Goal: Information Seeking & Learning: Check status

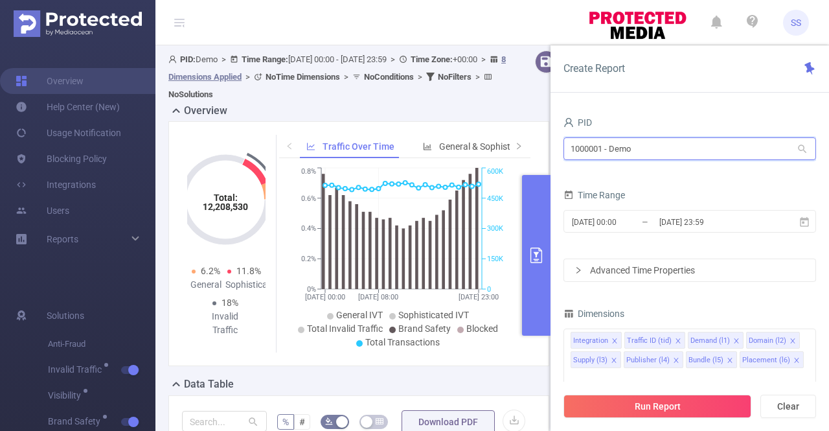
drag, startPoint x: 670, startPoint y: 154, endPoint x: 560, endPoint y: 152, distance: 110.2
click at [560, 152] on div "PID 1000001 - Demo 1000001 - Demo Time Range [DATE] 00:00 _ [DATE] 23:59 Advanc…" at bounding box center [690, 276] width 279 height 353
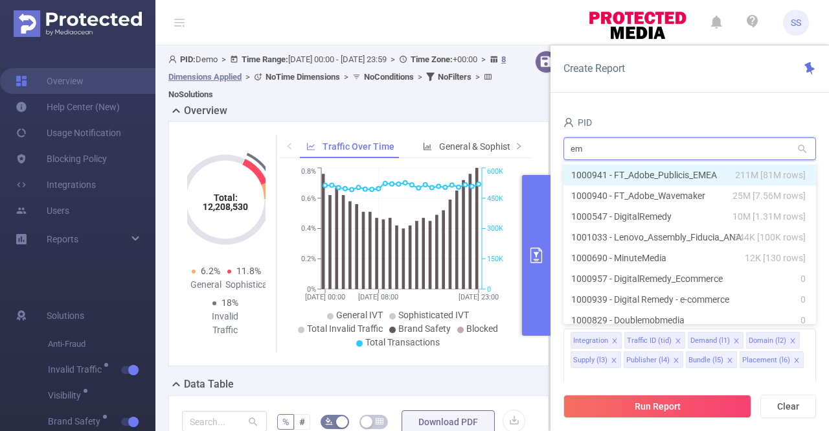
type input "eme"
click at [627, 173] on li "1000941 - FT_Adobe_Publicis_EMEA 211M [81M rows]" at bounding box center [690, 175] width 253 height 21
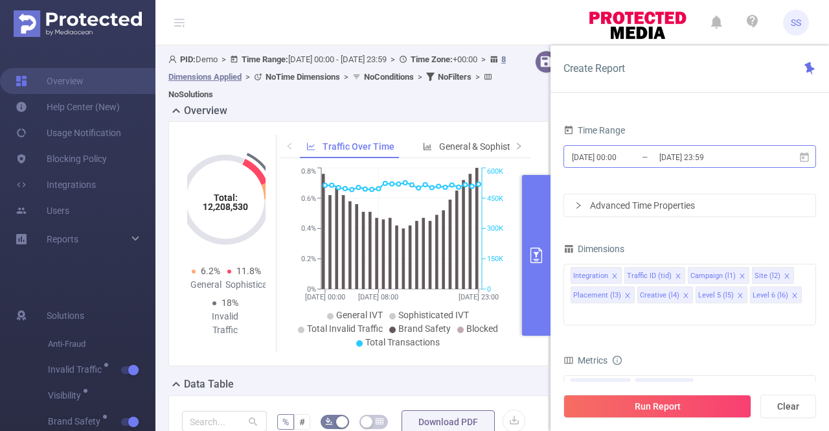
click at [691, 151] on input "[DATE] 23:59" at bounding box center [710, 156] width 105 height 17
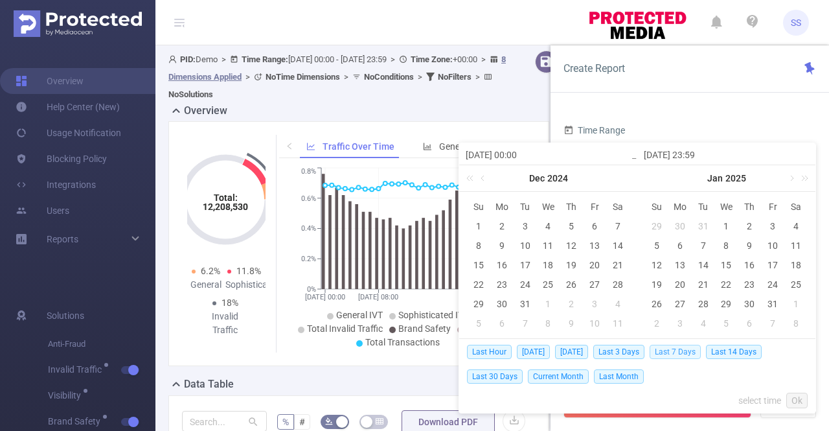
click at [688, 351] on span "Last 7 Days" at bounding box center [675, 352] width 51 height 14
type input "[DATE] 00:00"
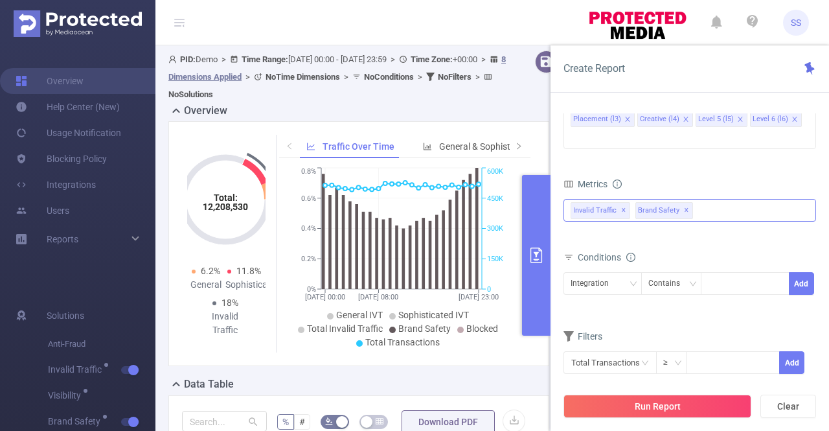
click at [622, 203] on span "✕" at bounding box center [623, 211] width 5 height 16
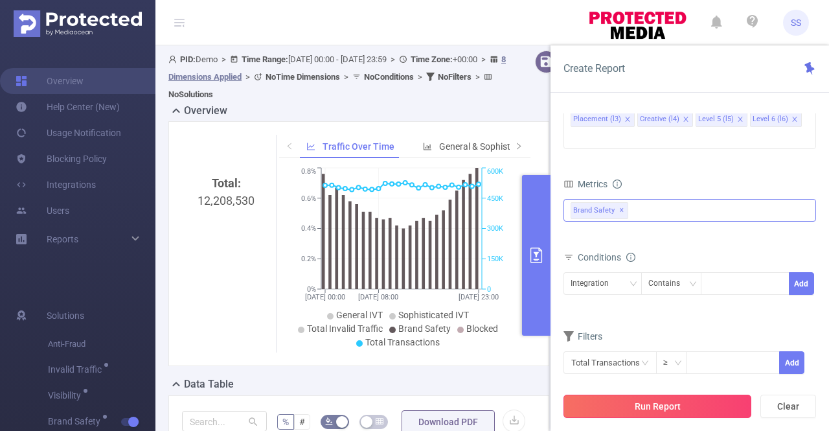
click at [651, 407] on button "Run Report" at bounding box center [658, 406] width 188 height 23
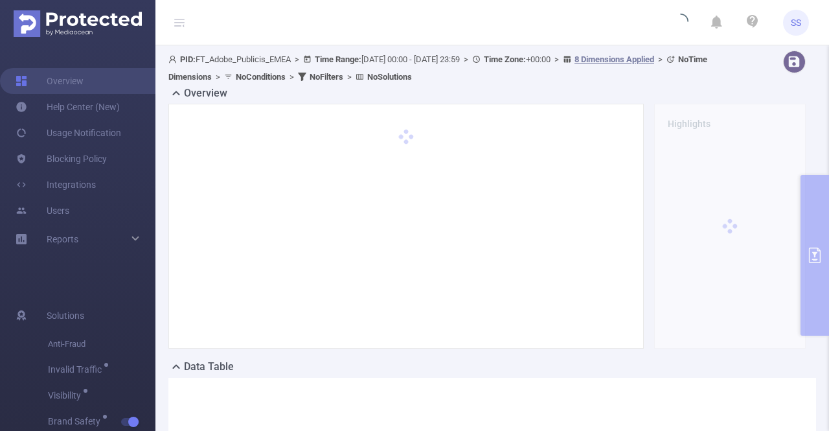
click at [179, 23] on icon at bounding box center [179, 22] width 10 height 10
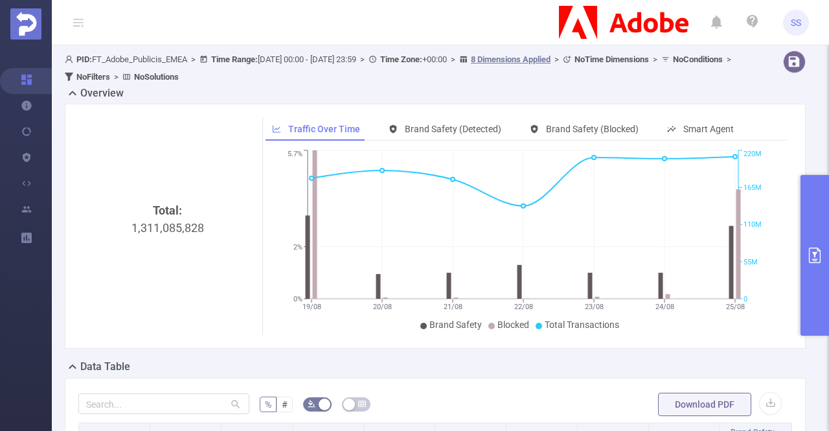
click at [820, 268] on button "primary" at bounding box center [815, 255] width 29 height 161
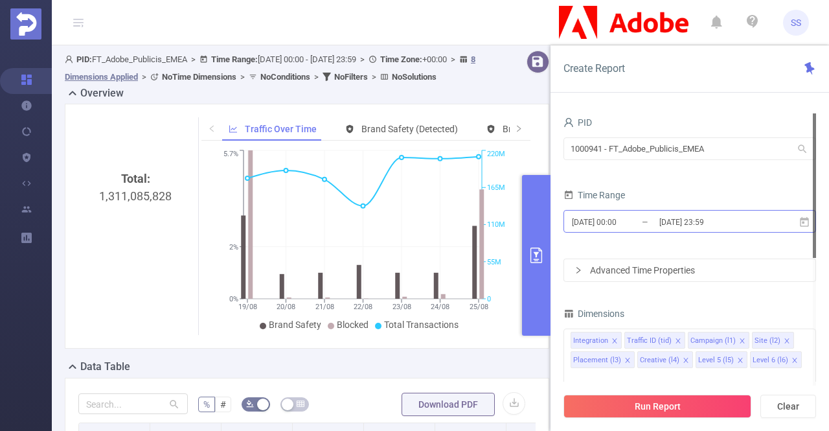
click at [742, 228] on input "[DATE] 23:59" at bounding box center [710, 221] width 105 height 17
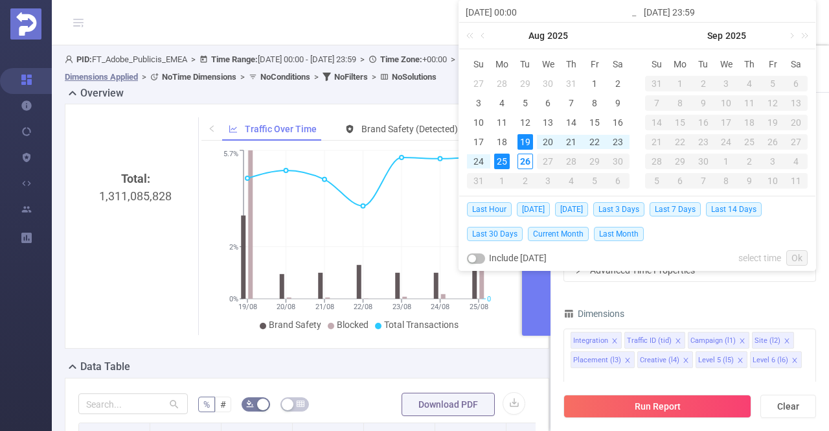
click at [482, 257] on button "button" at bounding box center [476, 258] width 18 height 10
type input "[DATE] 23:59"
click at [725, 286] on div "PID 1000941 - FT_Adobe_Publicis_EMEA 1000941 - FT_Adobe_Publicis_EMEA Time Rang…" at bounding box center [690, 372] width 253 height 518
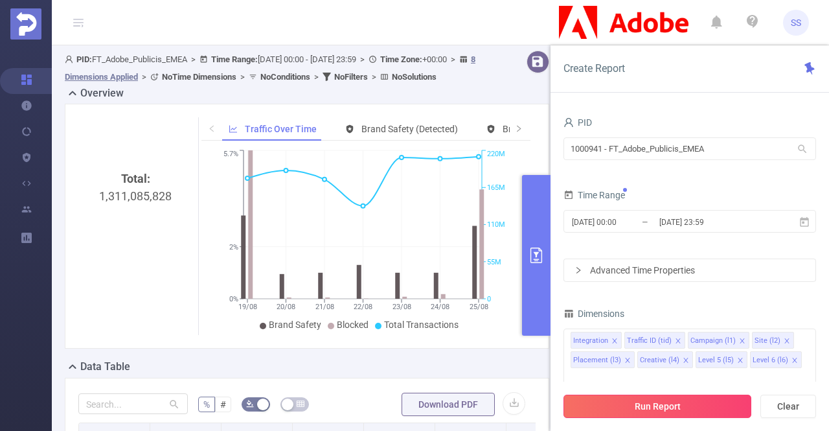
click at [671, 401] on button "Run Report" at bounding box center [658, 406] width 188 height 23
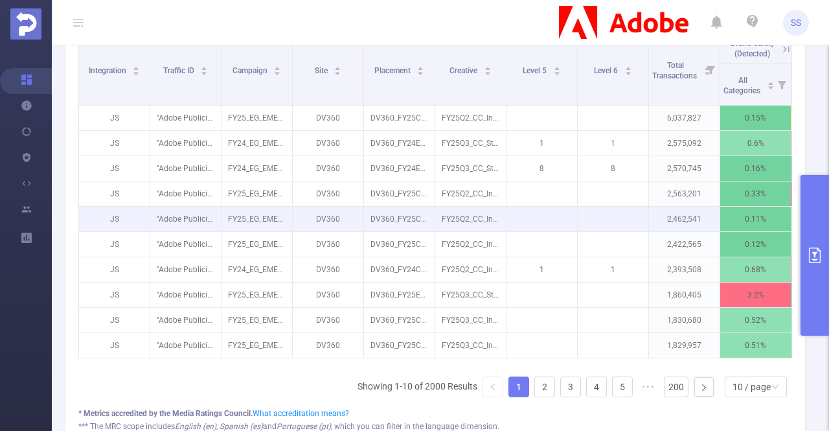
scroll to position [259, 0]
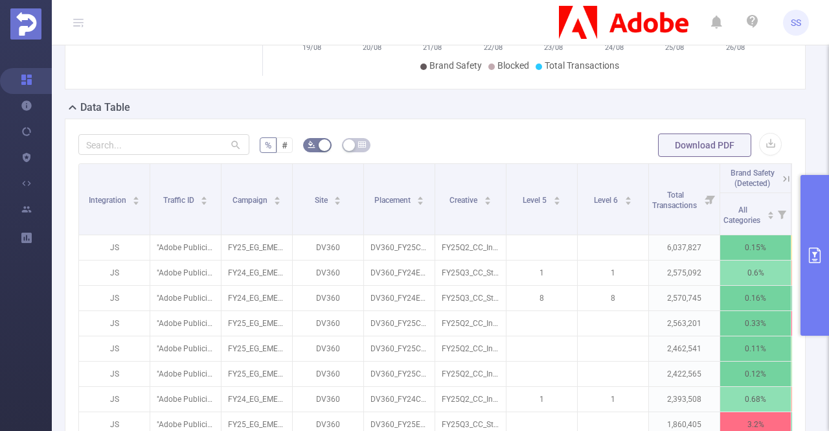
click at [150, 129] on div "% # Download PDF Integration Traffic ID Campaign Site Placement Creative Level …" at bounding box center [435, 367] width 741 height 497
click at [152, 142] on input "text" at bounding box center [163, 144] width 171 height 21
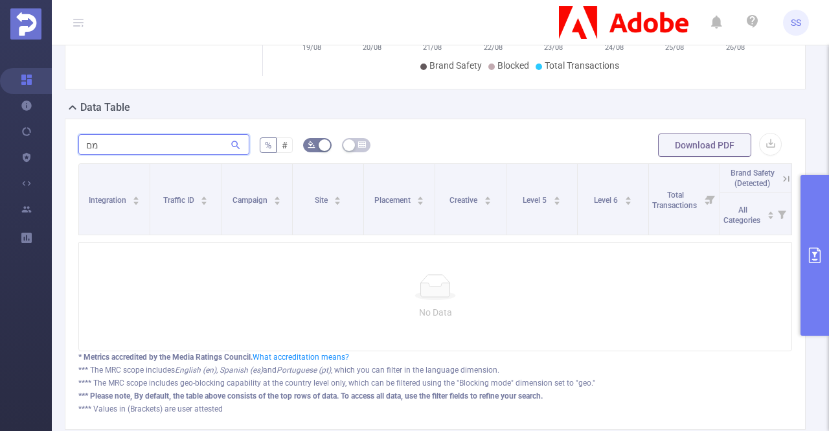
type input "מ"
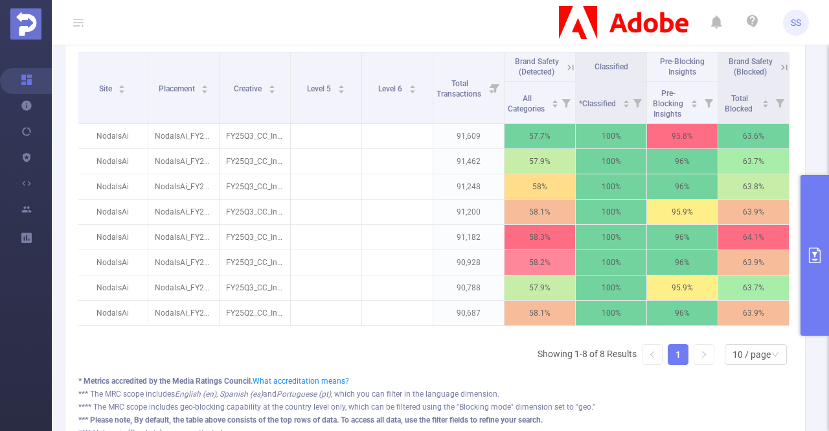
scroll to position [324, 0]
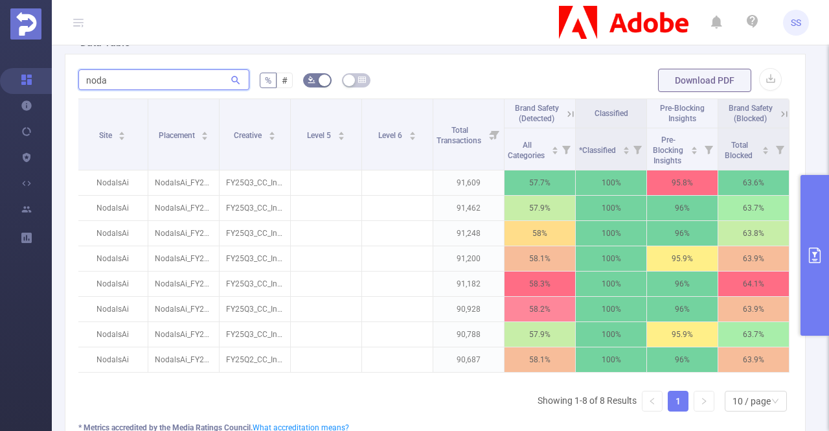
type input "noda"
click at [779, 114] on icon at bounding box center [785, 114] width 12 height 12
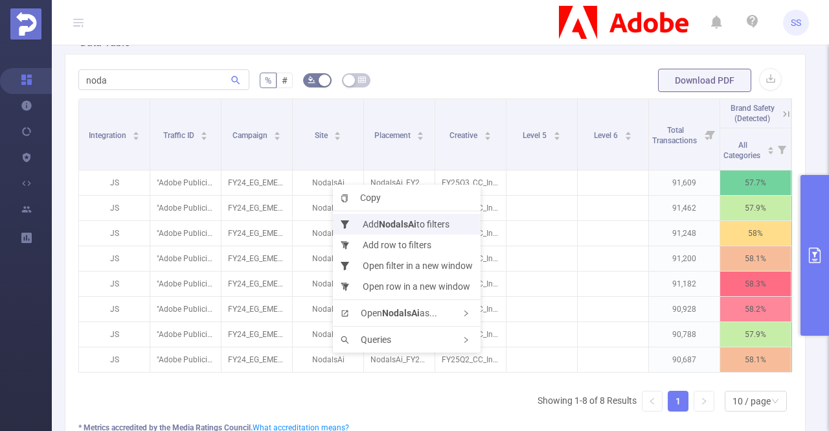
click at [377, 220] on li "Add NodalsAi to filters" at bounding box center [407, 224] width 148 height 21
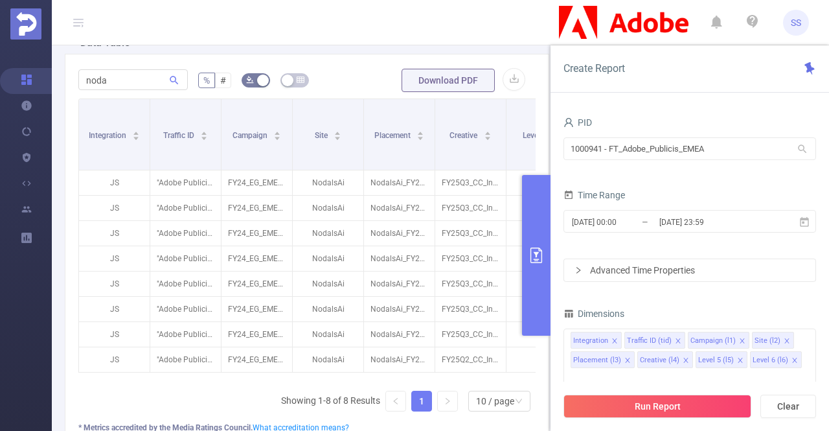
click at [735, 407] on button "Run Report" at bounding box center [658, 406] width 188 height 23
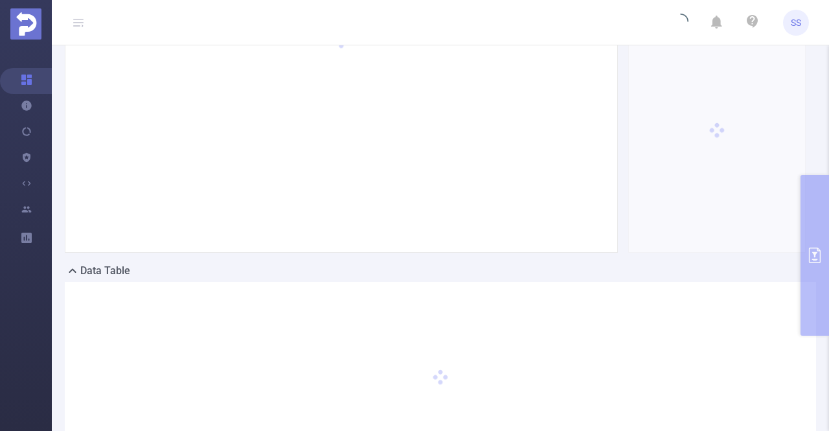
scroll to position [0, 0]
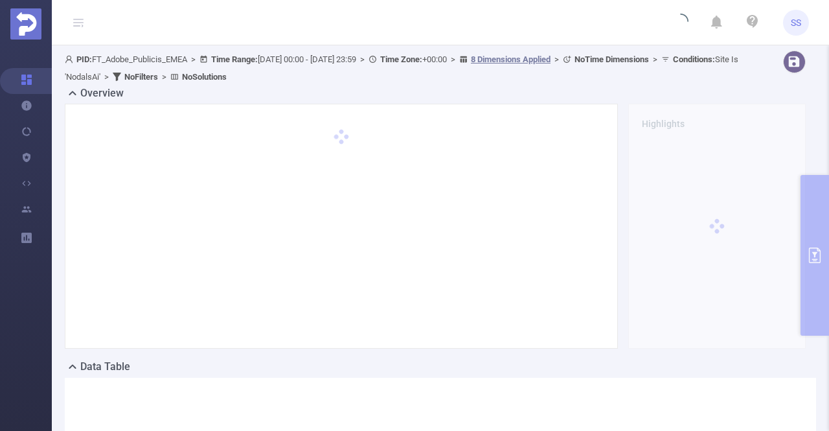
drag, startPoint x: 253, startPoint y: 222, endPoint x: 271, endPoint y: 227, distance: 19.5
click at [264, 224] on div at bounding box center [341, 226] width 526 height 218
click at [468, 89] on div "Overview" at bounding box center [441, 95] width 752 height 18
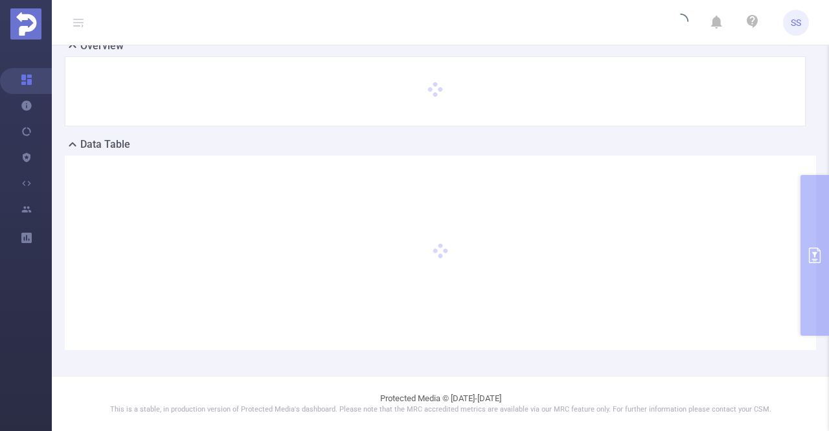
scroll to position [45, 0]
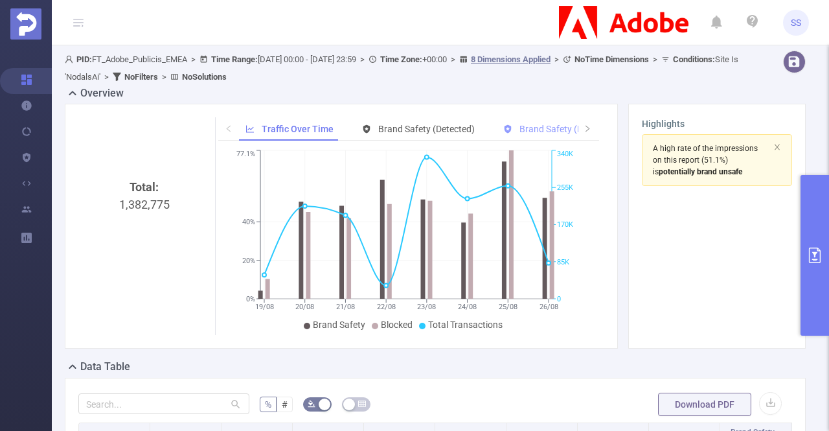
click at [548, 126] on span "Brand Safety (Blocked)" at bounding box center [566, 129] width 93 height 10
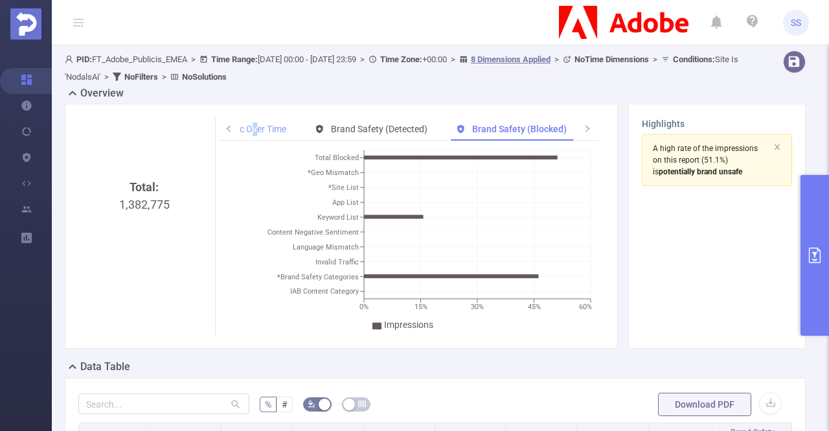
click at [252, 122] on div "Traffic Over Time" at bounding box center [244, 129] width 97 height 24
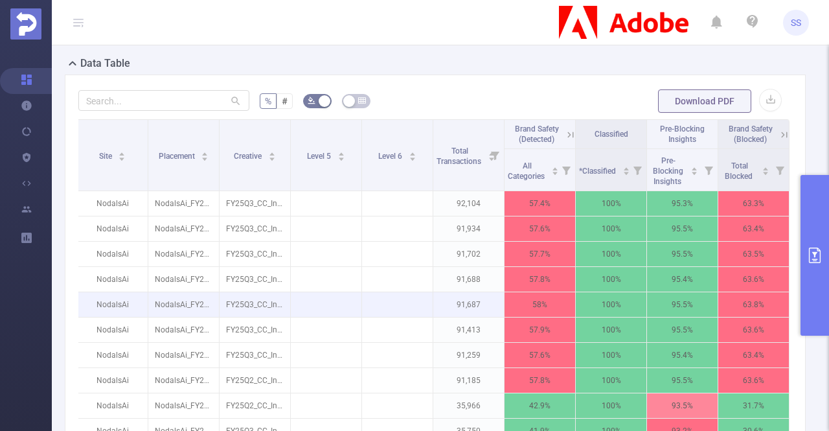
scroll to position [324, 0]
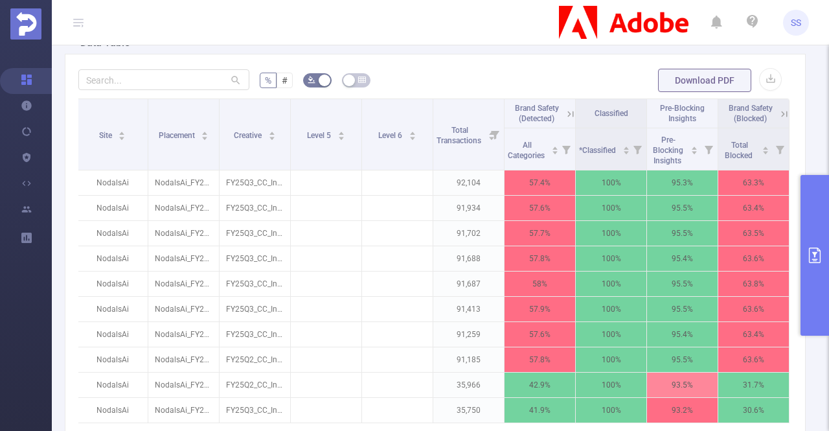
click at [814, 214] on button "primary" at bounding box center [815, 255] width 29 height 161
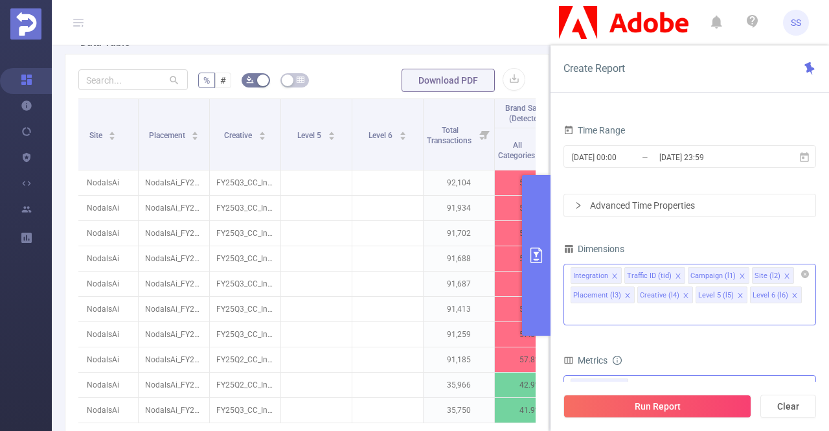
click at [675, 275] on icon "icon: close" at bounding box center [678, 276] width 6 height 6
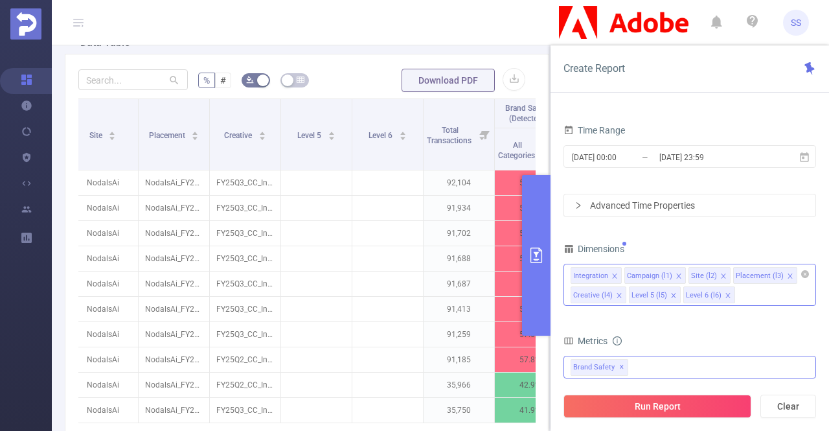
click at [676, 273] on icon "icon: close" at bounding box center [679, 276] width 6 height 6
click at [723, 274] on icon "icon: close" at bounding box center [726, 276] width 6 height 6
click at [715, 274] on icon "icon: close" at bounding box center [718, 276] width 6 height 6
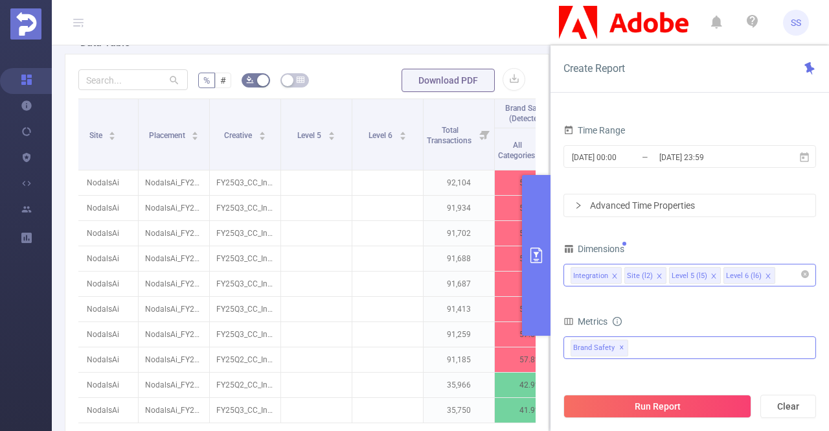
click at [711, 274] on icon "icon: close" at bounding box center [713, 275] width 5 height 5
click at [711, 274] on icon "icon: close" at bounding box center [714, 276] width 6 height 6
click at [706, 274] on div "Integration Site (l2)" at bounding box center [690, 274] width 238 height 21
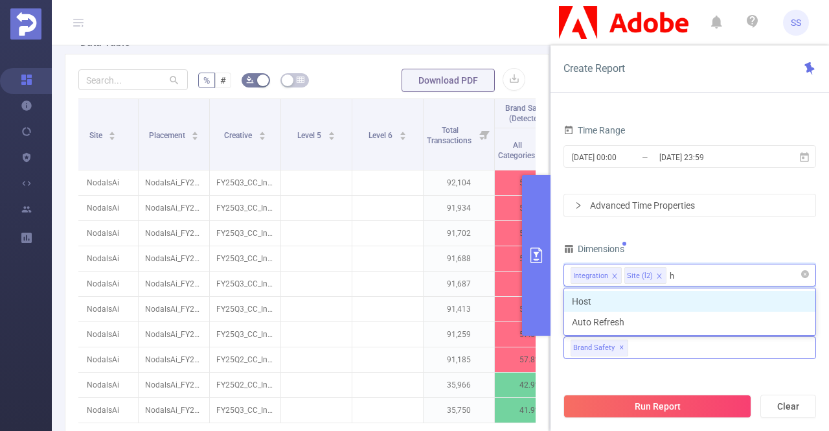
type input "ho"
click at [676, 309] on li "Host" at bounding box center [689, 301] width 251 height 21
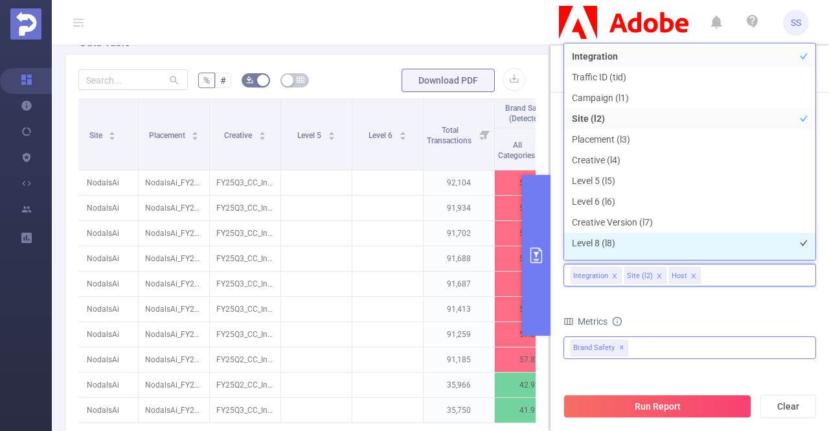
scroll to position [14, 0]
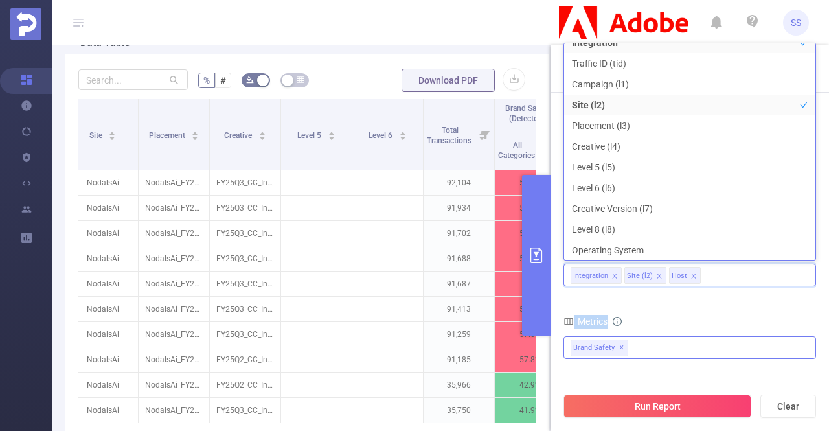
click at [735, 295] on form "Dimensions Integration Site (l2) Host Metrics total Total General IVT Data Cent…" at bounding box center [690, 395] width 253 height 310
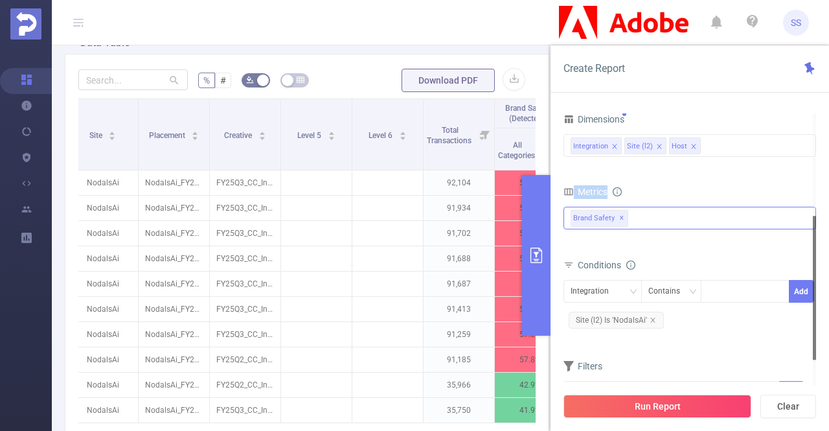
click at [658, 399] on button "Run Report" at bounding box center [658, 406] width 188 height 23
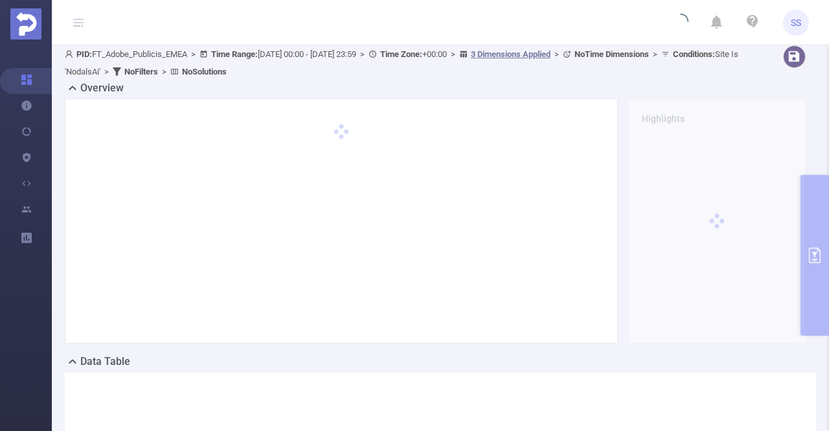
scroll to position [0, 0]
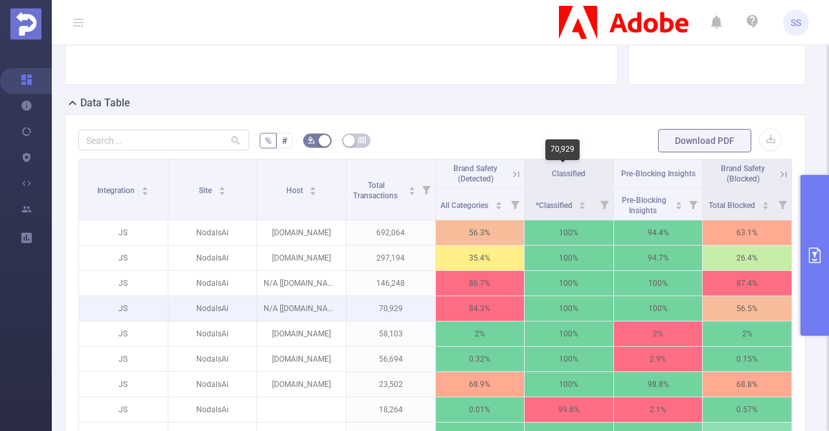
scroll to position [259, 0]
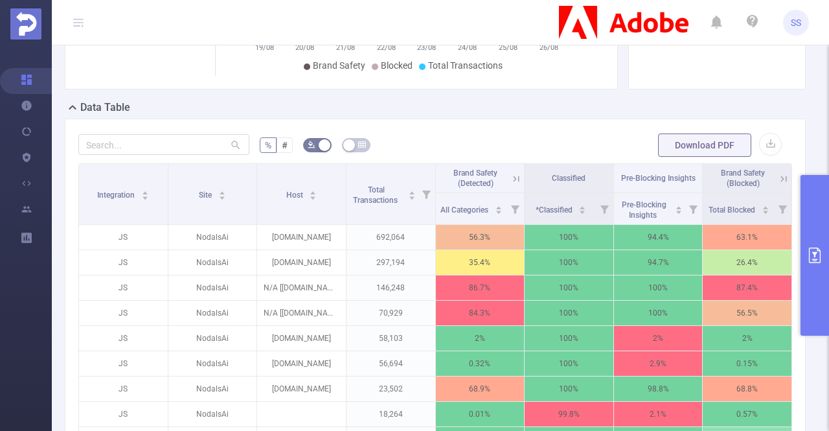
click at [774, 177] on icon at bounding box center [782, 178] width 16 height 13
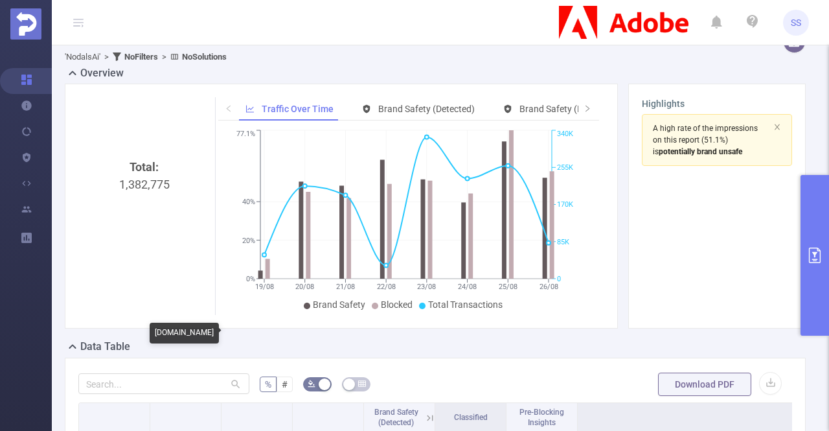
scroll to position [0, 0]
